Goal: Check status

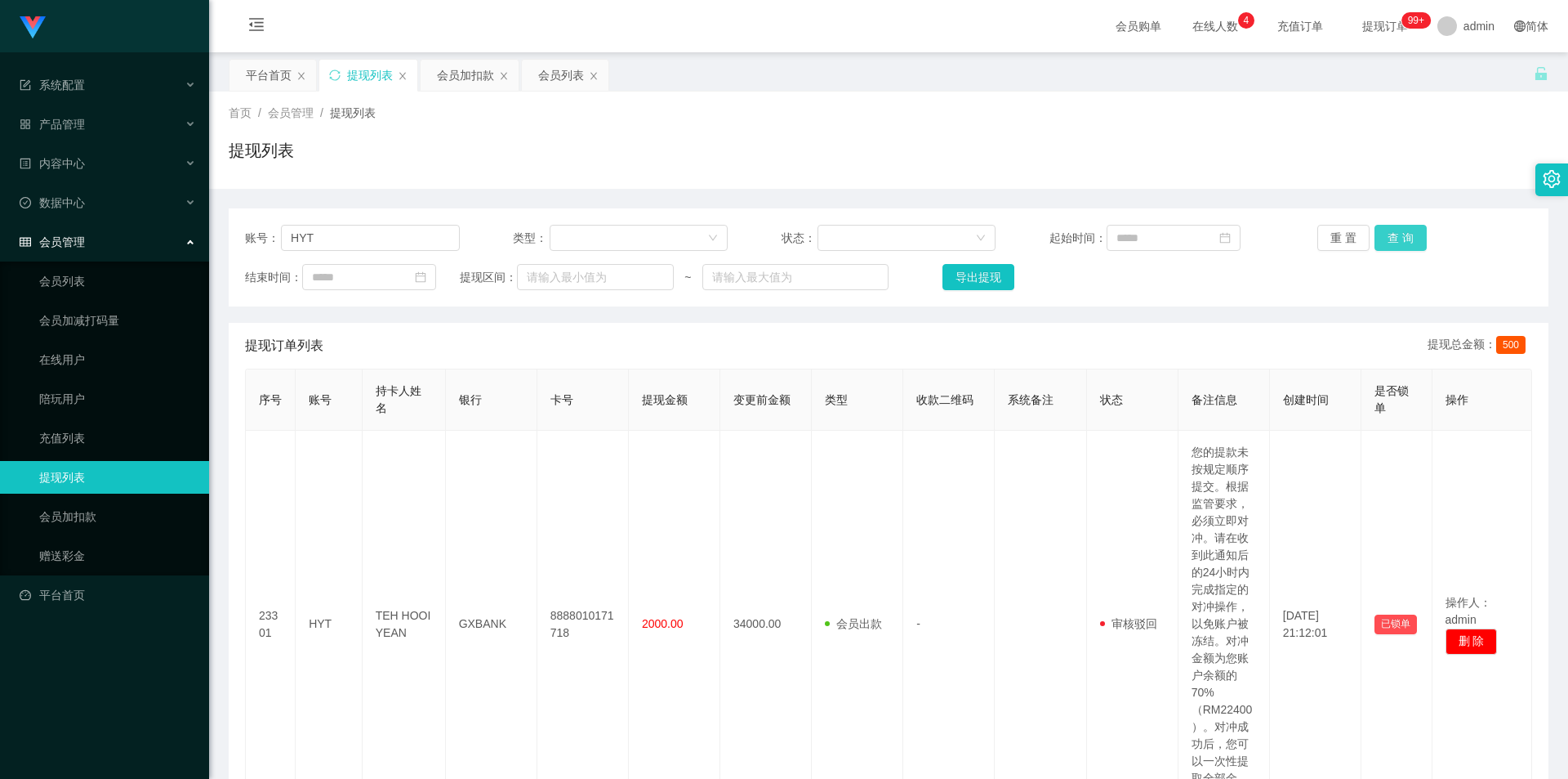
click at [999, 238] on button "查 询" at bounding box center [1400, 238] width 52 height 26
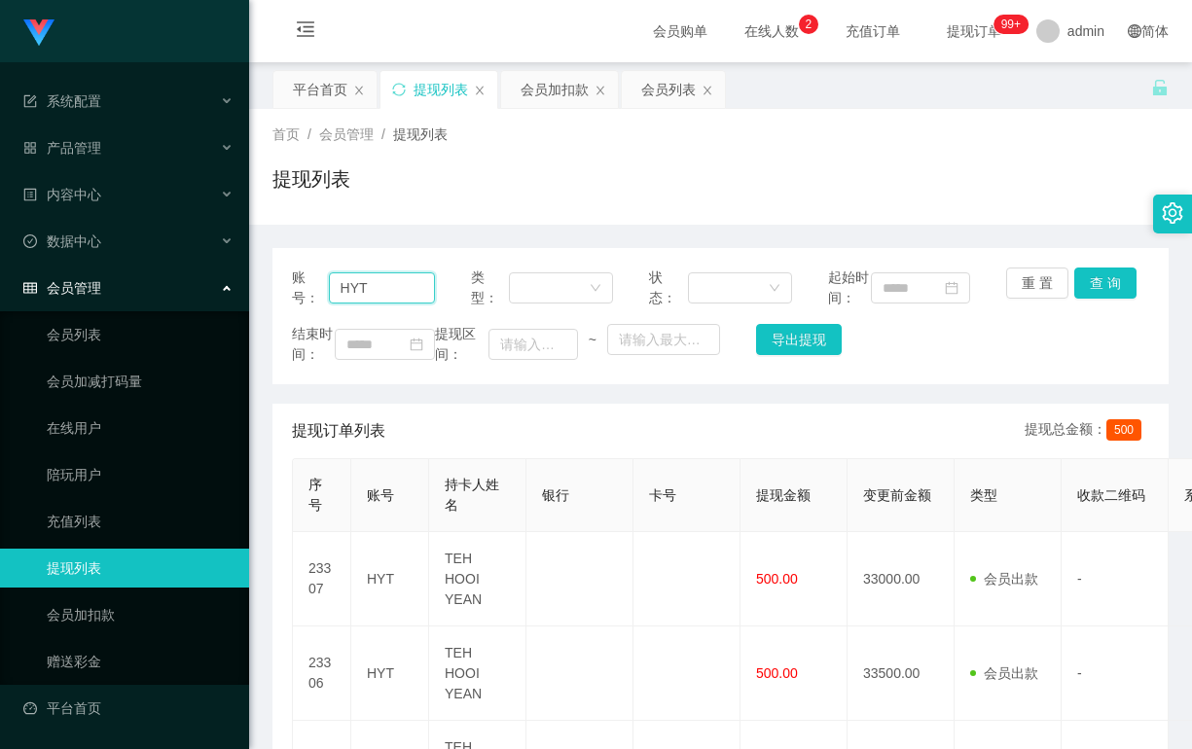
drag, startPoint x: 372, startPoint y: 300, endPoint x: 333, endPoint y: 294, distance: 39.4
click at [333, 294] on input "HYT" at bounding box center [382, 288] width 106 height 31
drag, startPoint x: 90, startPoint y: 382, endPoint x: 103, endPoint y: 385, distance: 14.2
click at [91, 382] on link "会员加减打码量" at bounding box center [140, 381] width 187 height 39
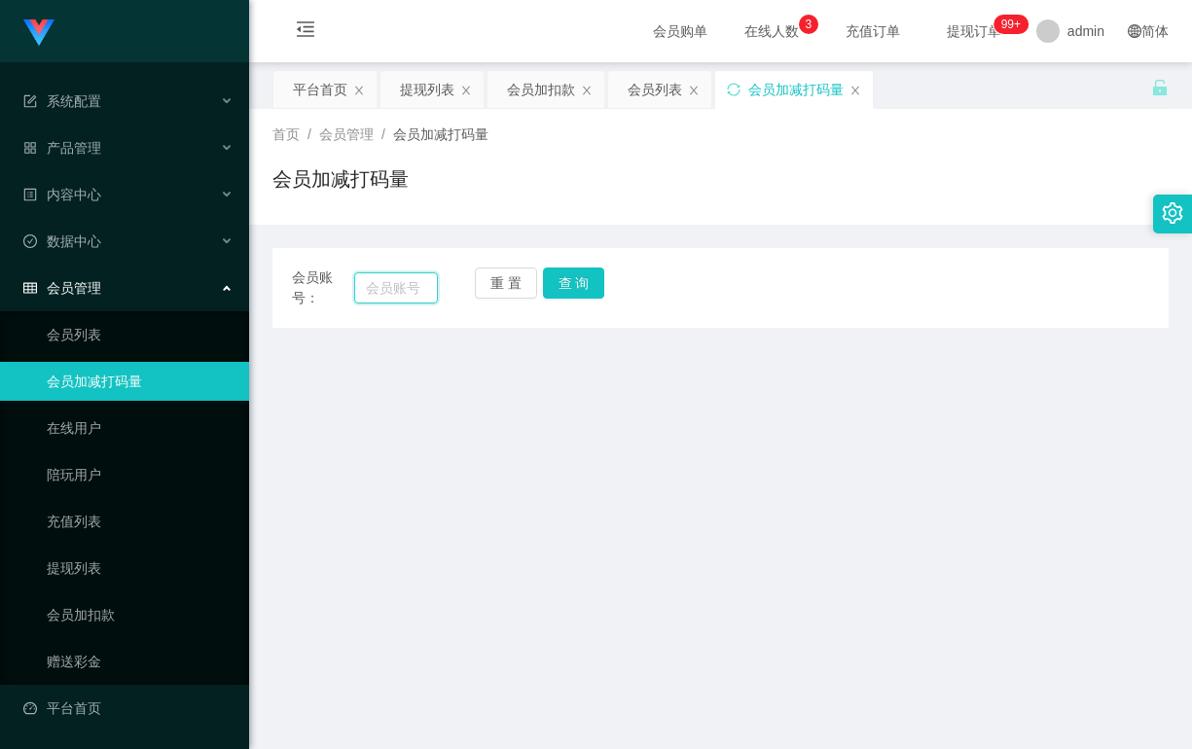
click at [397, 294] on input "text" at bounding box center [396, 288] width 84 height 31
paste input "HYT"
type input "HYT"
drag, startPoint x: 568, startPoint y: 281, endPoint x: 573, endPoint y: 293, distance: 12.7
click at [568, 281] on button "查 询" at bounding box center [574, 283] width 62 height 31
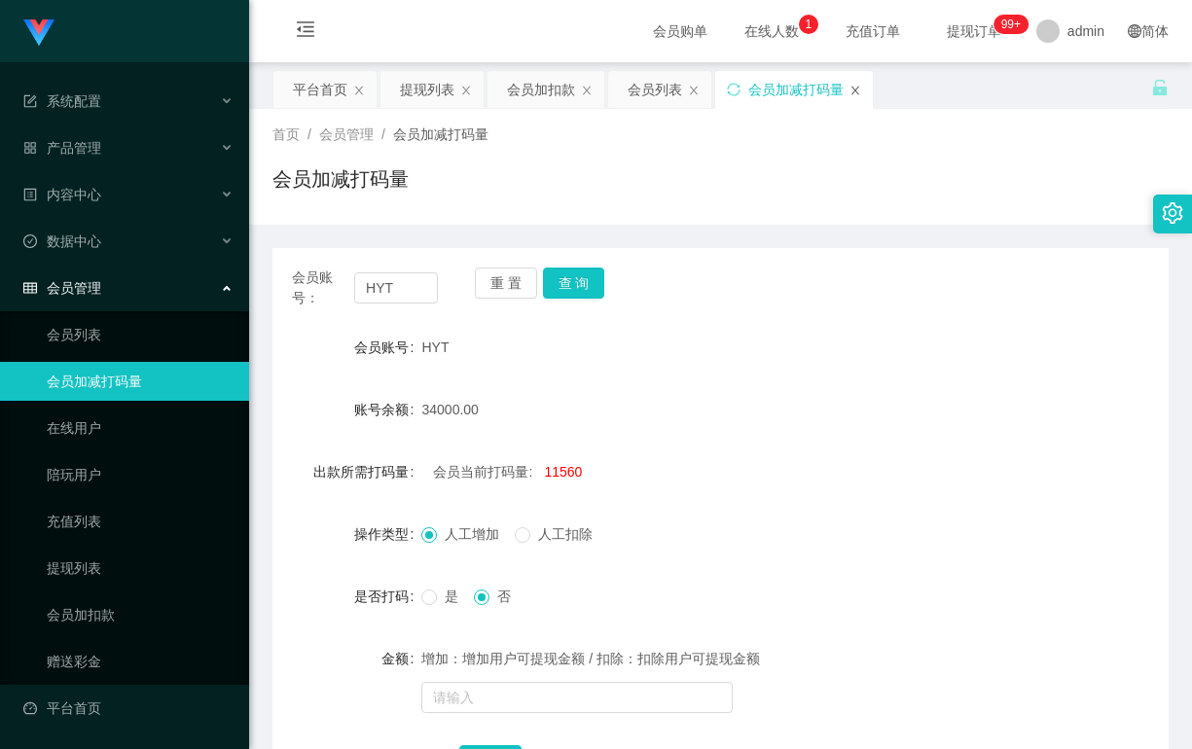
click at [856, 88] on icon "图标: close" at bounding box center [856, 91] width 12 height 12
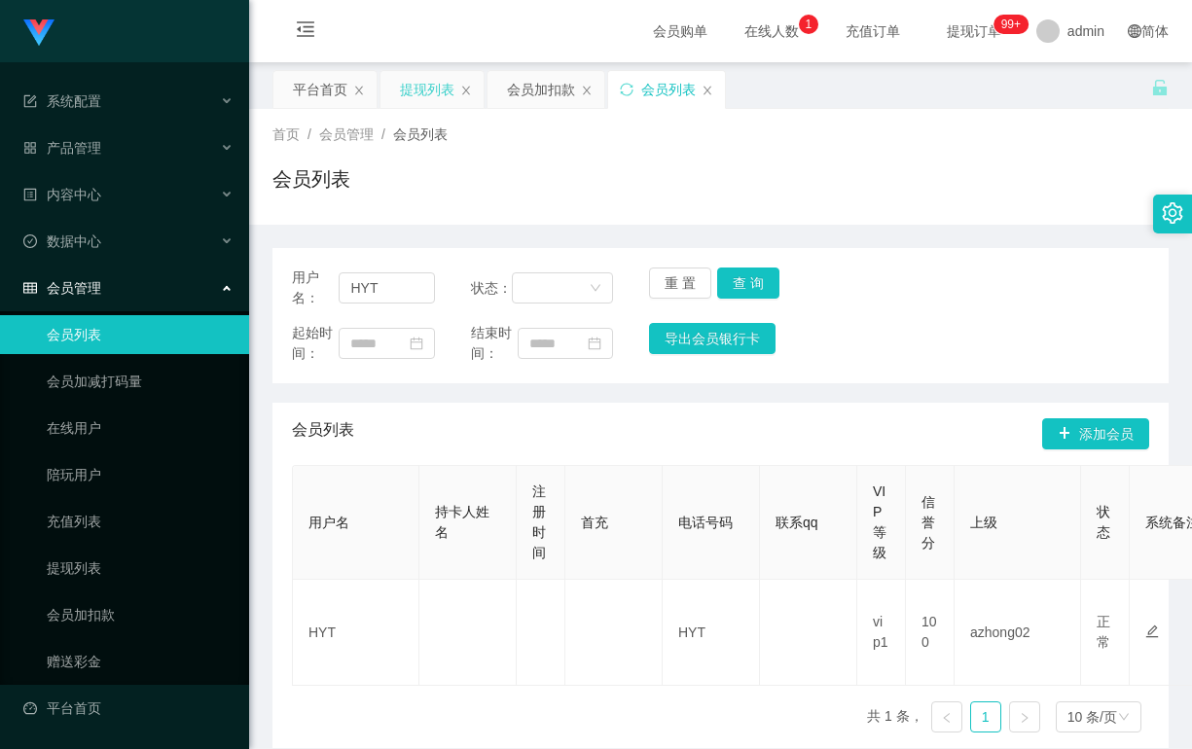
click at [410, 89] on div "提现列表" at bounding box center [427, 89] width 55 height 37
